Goal: Information Seeking & Learning: Learn about a topic

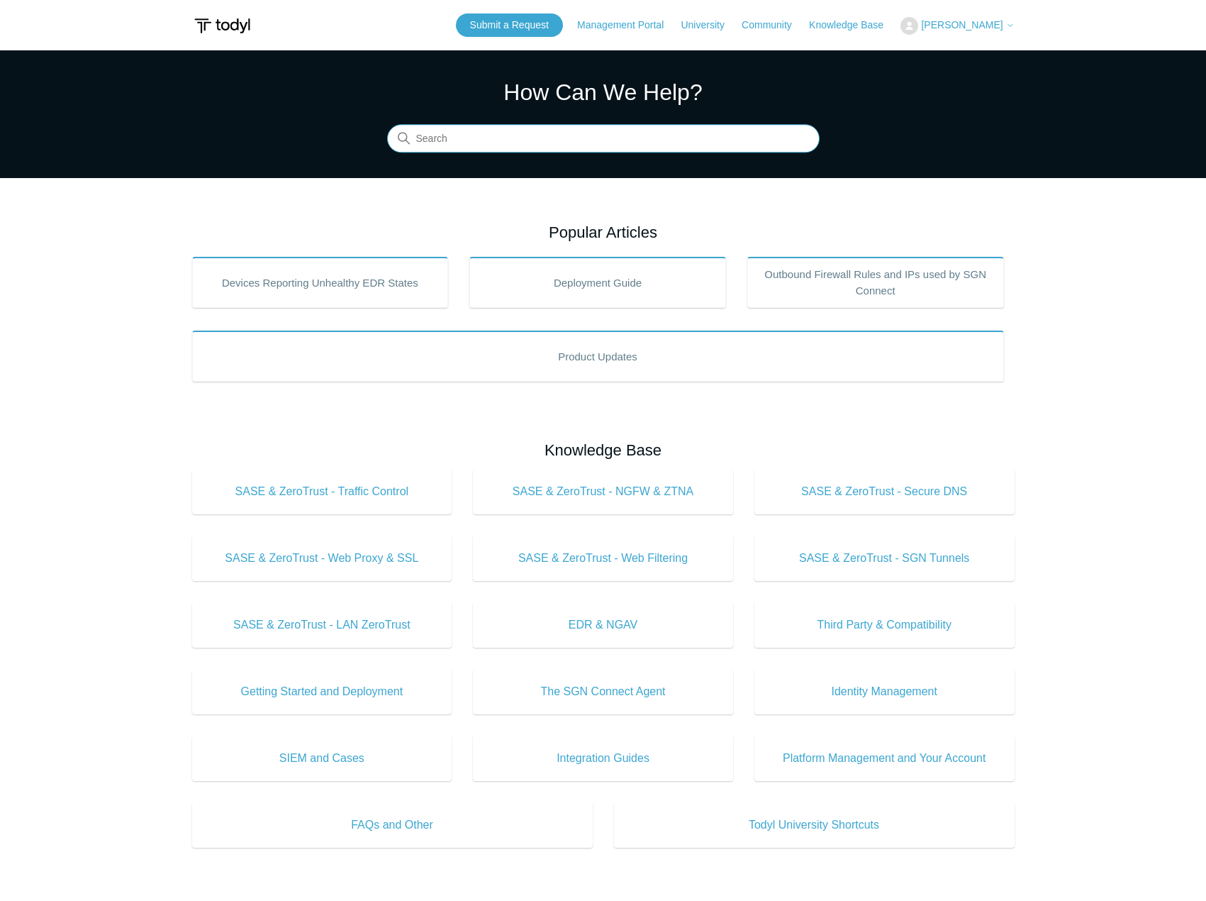
click at [479, 144] on input "Search" at bounding box center [603, 139] width 433 height 28
type input "safari"
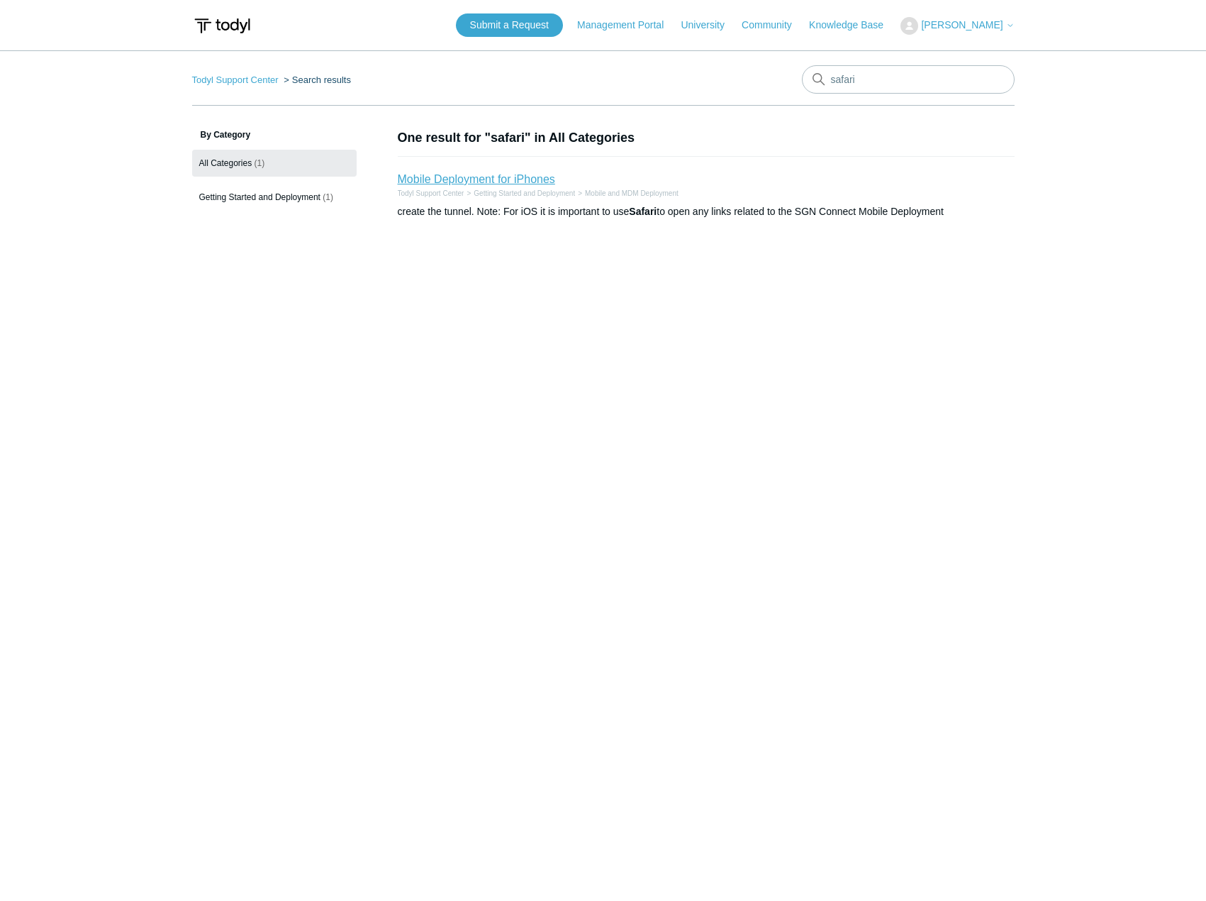
click at [463, 180] on link "Mobile Deployment for iPhones" at bounding box center [476, 179] width 157 height 12
